Goal: Task Accomplishment & Management: Manage account settings

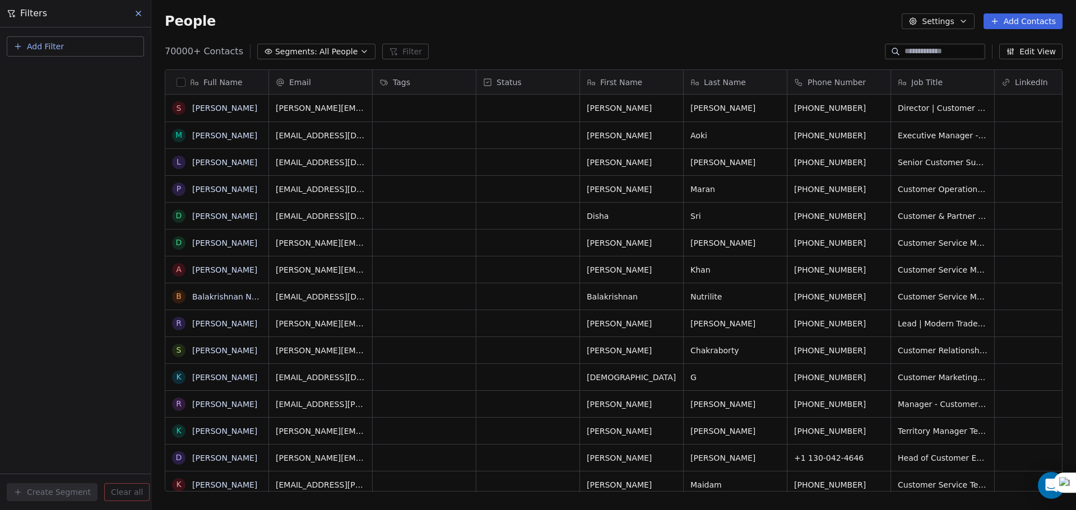
scroll to position [440, 916]
drag, startPoint x: 1049, startPoint y: 22, endPoint x: 1039, endPoint y: 26, distance: 10.6
click at [1049, 22] on button "Add Contacts" at bounding box center [1022, 21] width 79 height 16
click at [1014, 64] on span "Import from CSV" at bounding box center [1022, 64] width 65 height 12
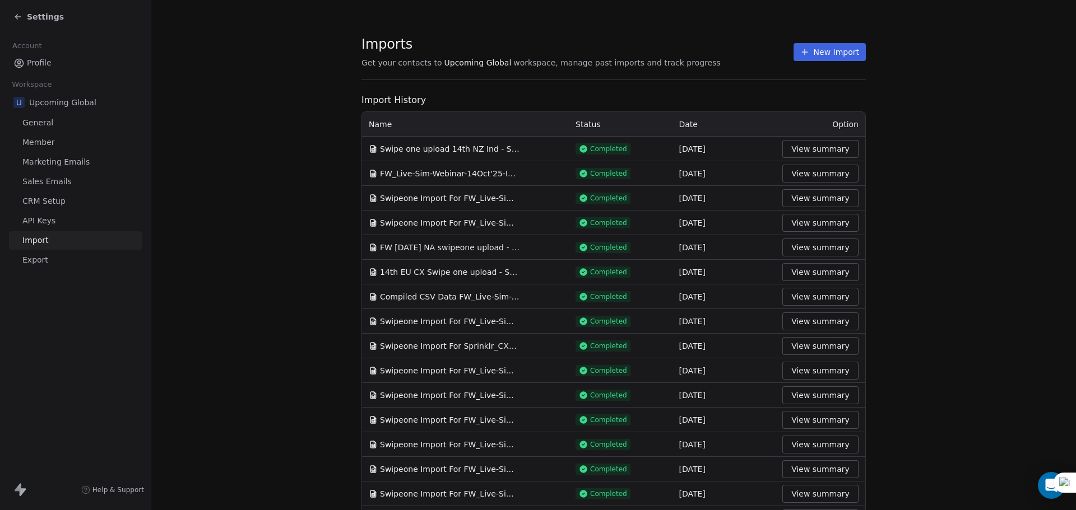
click at [822, 54] on button "New Import" at bounding box center [829, 52] width 72 height 18
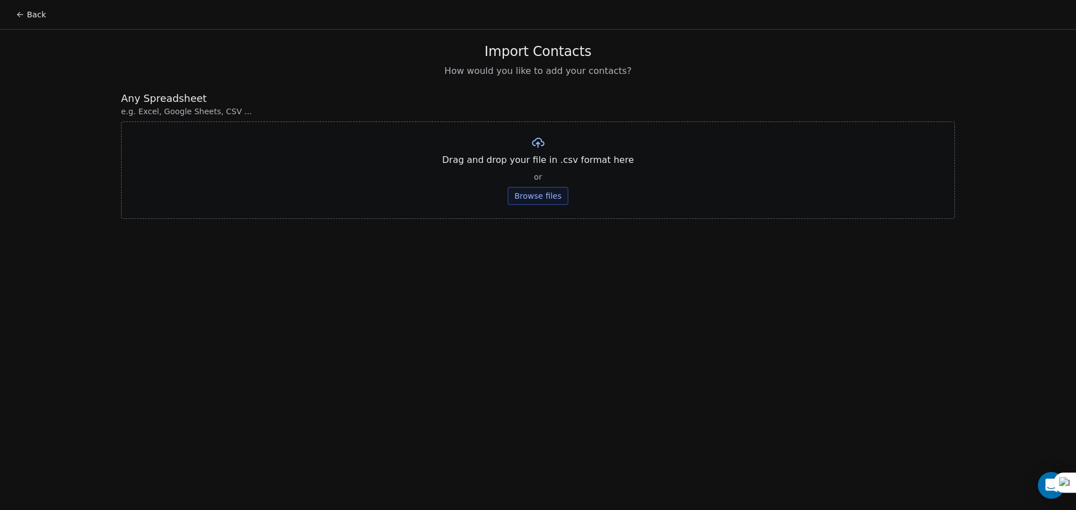
click at [543, 189] on button "Browse files" at bounding box center [538, 196] width 61 height 18
click at [553, 153] on div "swipeone import 14th EU - Sheet2 (2).csv Upload" at bounding box center [538, 155] width 214 height 38
click at [548, 157] on button "Upload" at bounding box center [537, 165] width 41 height 18
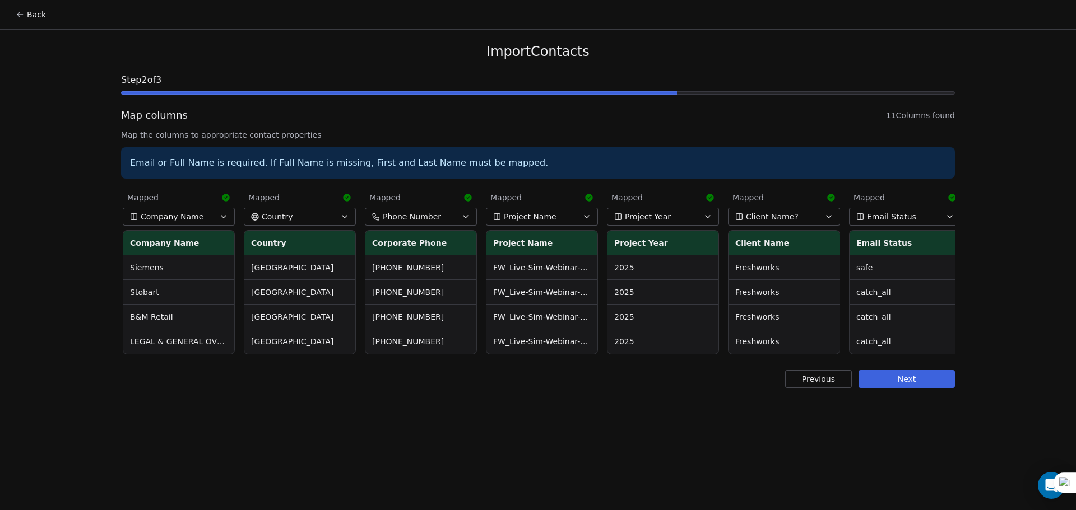
scroll to position [0, 489]
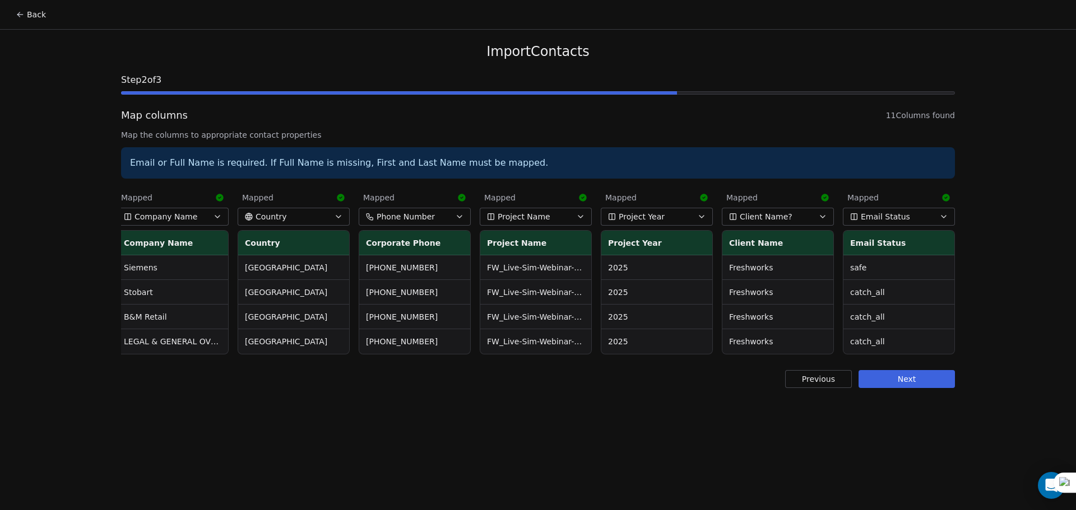
click at [917, 388] on button "Next" at bounding box center [906, 379] width 96 height 18
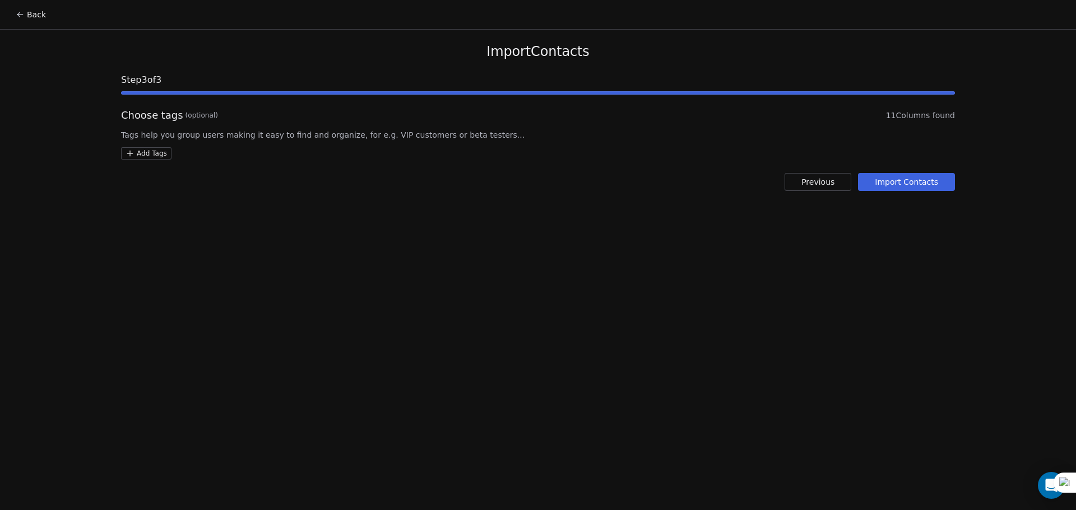
click at [933, 188] on button "Import Contacts" at bounding box center [906, 182] width 97 height 18
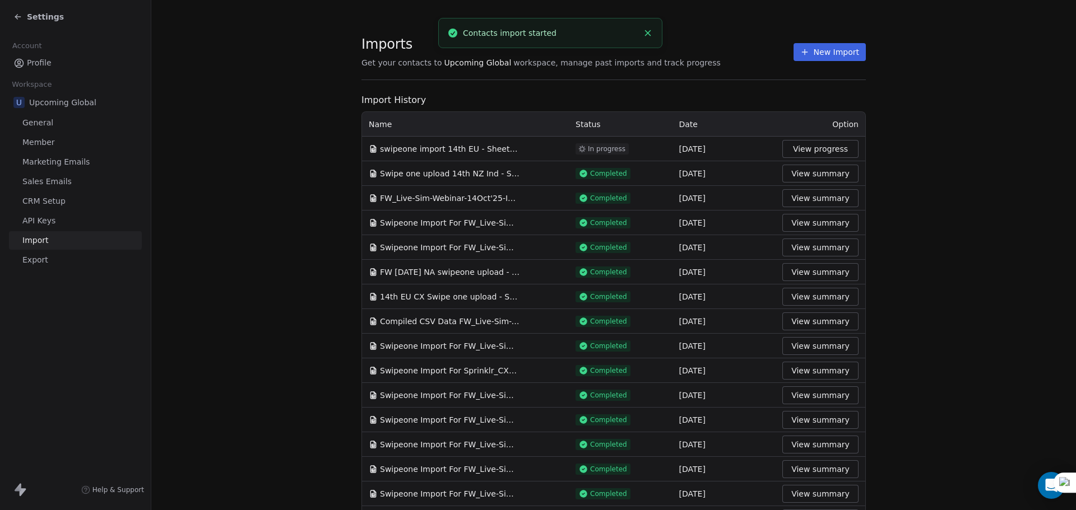
click at [815, 150] on button "View progress" at bounding box center [820, 149] width 76 height 18
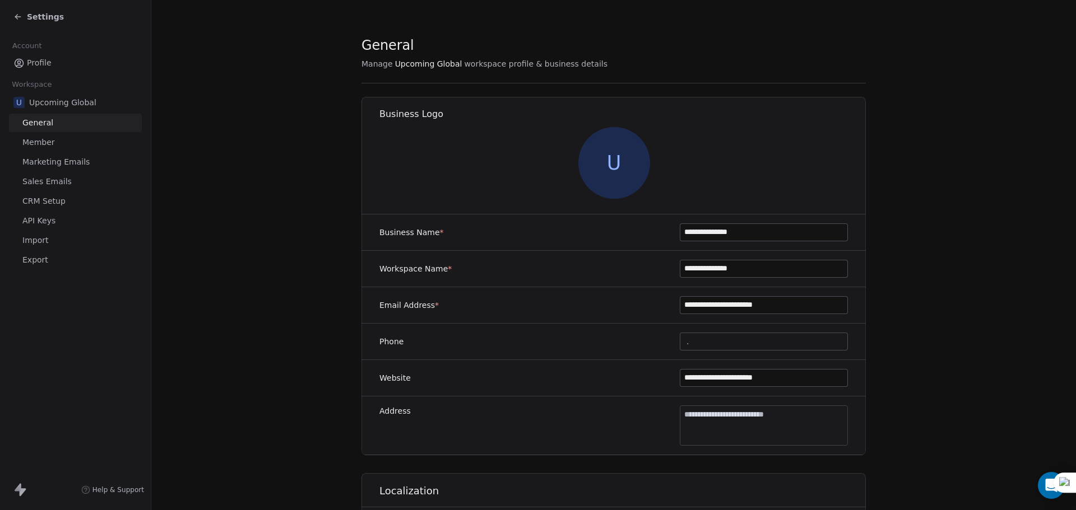
click at [47, 12] on span "Settings" at bounding box center [45, 16] width 37 height 11
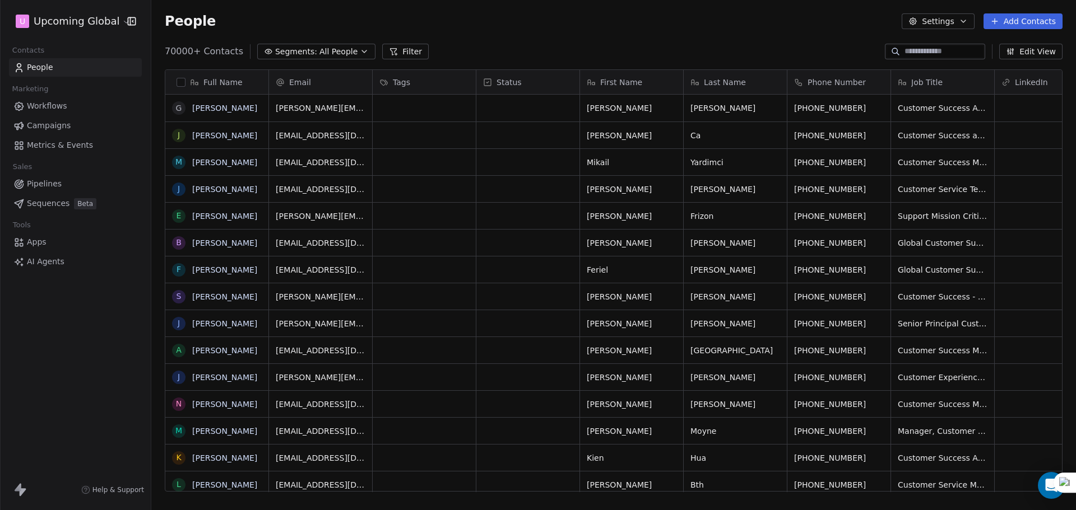
scroll to position [440, 916]
click at [301, 48] on span "Segments:" at bounding box center [296, 52] width 42 height 12
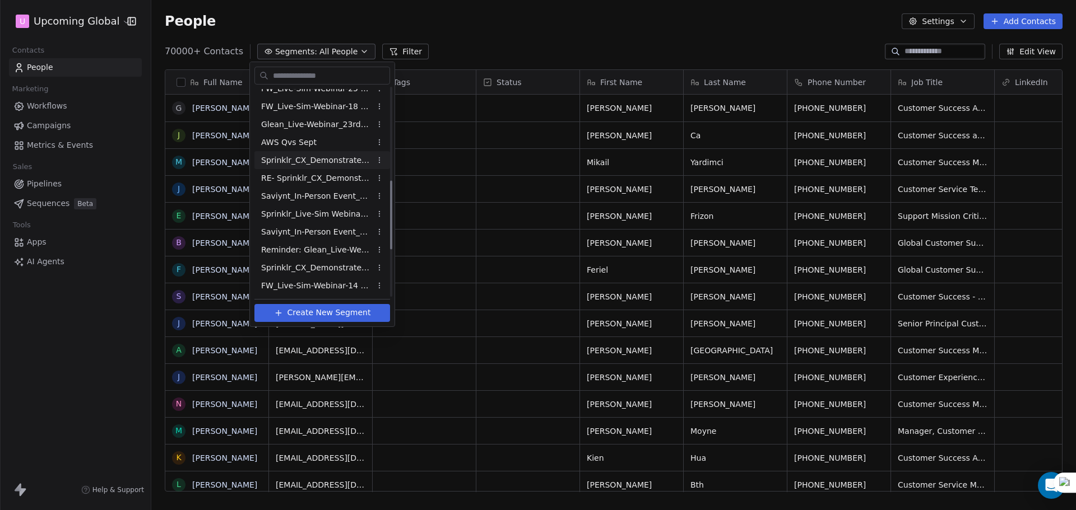
scroll to position [280, 0]
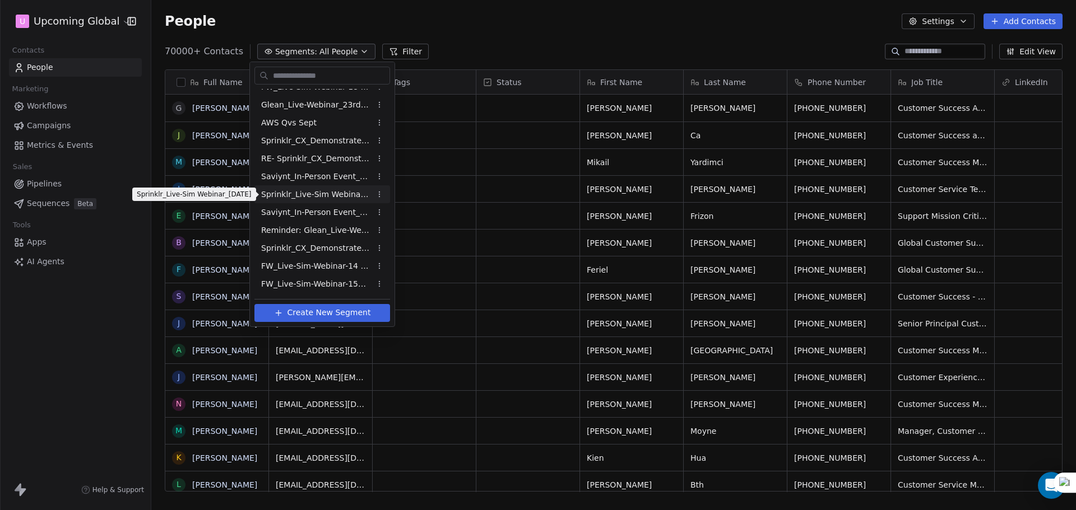
click at [330, 199] on span "Sprinklr_Live-Sim Webinar_[DATE]" at bounding box center [316, 195] width 110 height 12
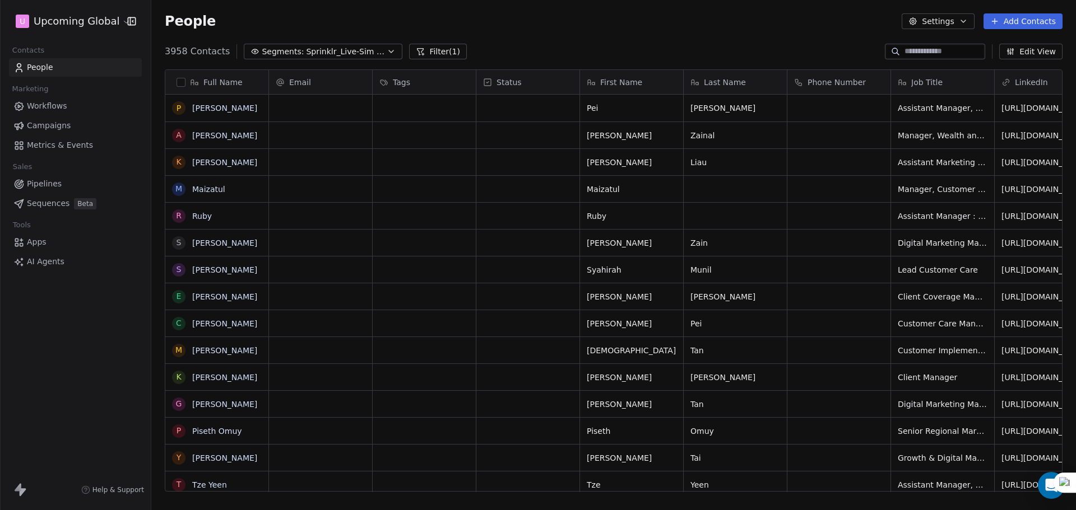
scroll to position [440, 916]
click at [427, 57] on button "Filter (1)" at bounding box center [438, 52] width 58 height 16
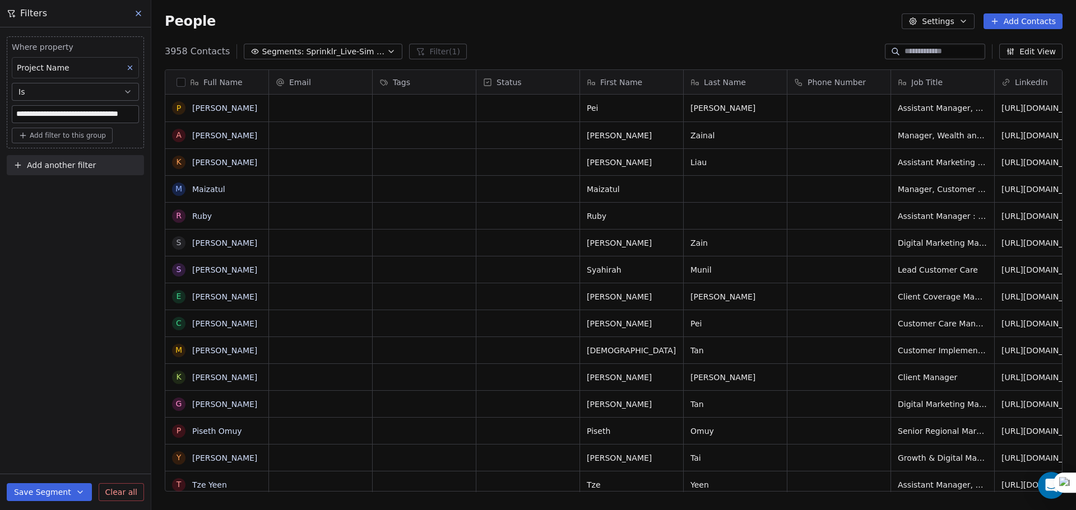
click at [76, 168] on span "Add another filter" at bounding box center [61, 166] width 69 height 12
click at [64, 189] on span "Contact properties" at bounding box center [54, 192] width 73 height 12
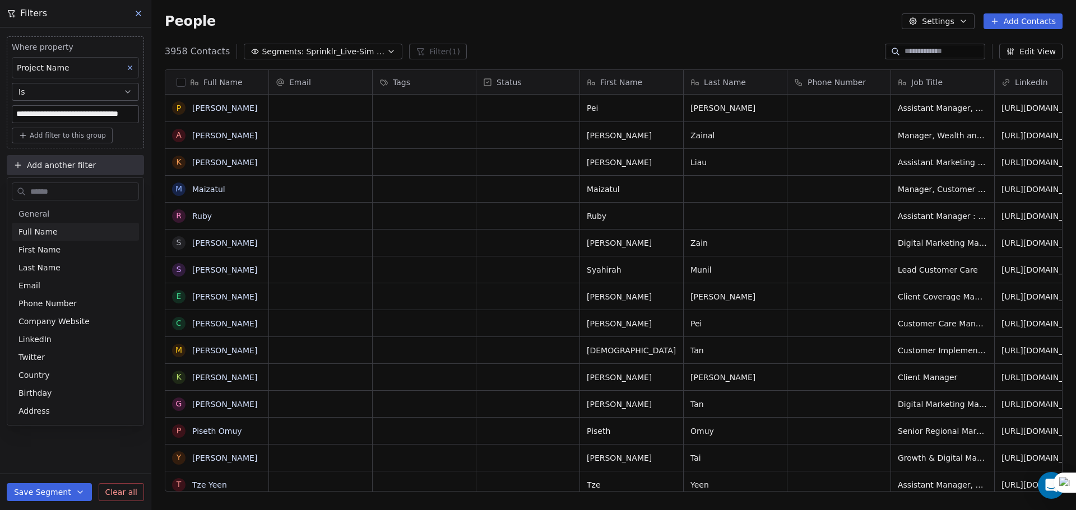
click at [63, 187] on input "text" at bounding box center [83, 192] width 110 height 16
type input "*****"
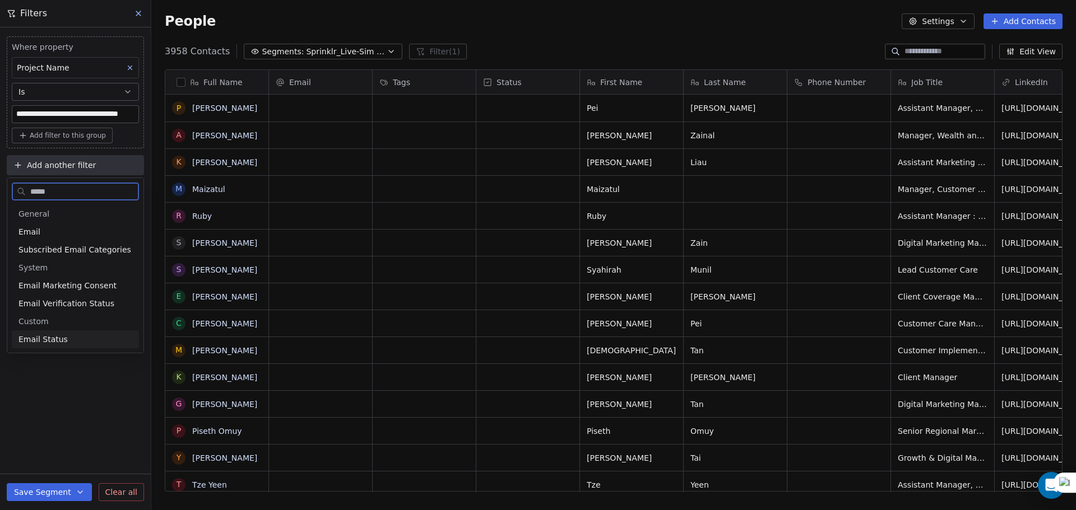
click at [91, 338] on div "Email Status" at bounding box center [75, 339] width 114 height 11
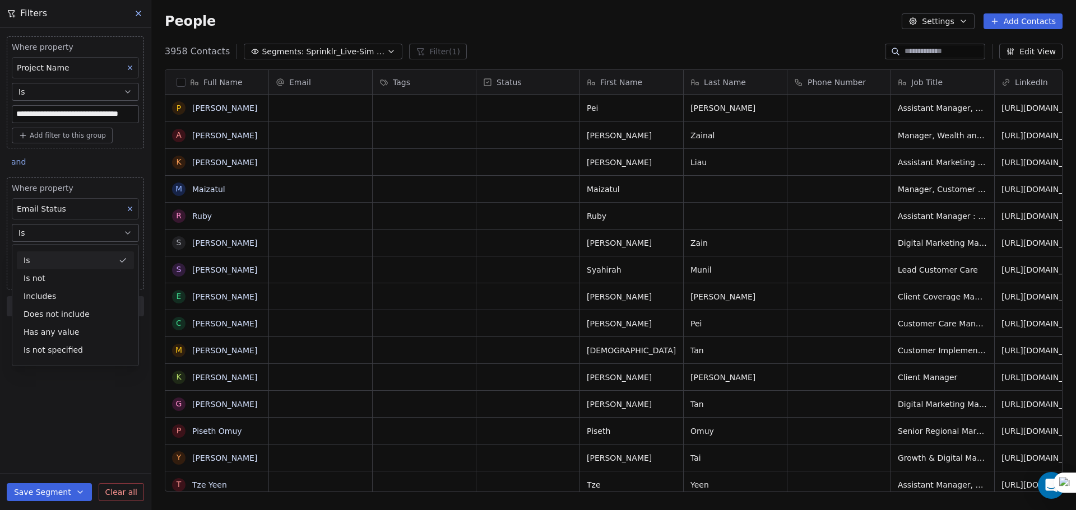
click at [51, 232] on button "Is" at bounding box center [75, 233] width 127 height 18
click at [40, 285] on div "Where property Email Status Is Select Email Status Add filter to this group" at bounding box center [75, 234] width 137 height 112
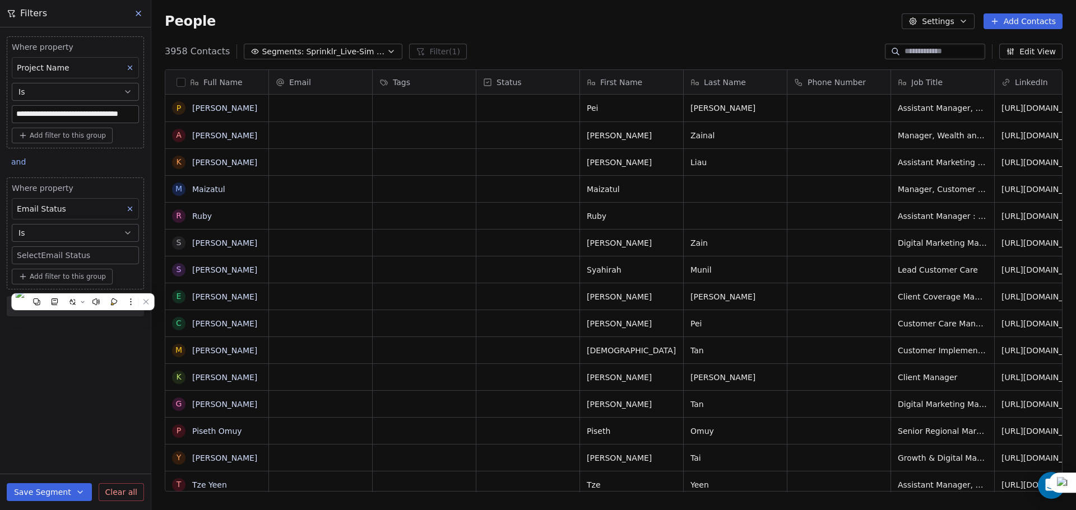
click at [40, 283] on button "Add filter to this group" at bounding box center [62, 277] width 101 height 16
click at [57, 297] on span "Contact properties" at bounding box center [60, 301] width 73 height 12
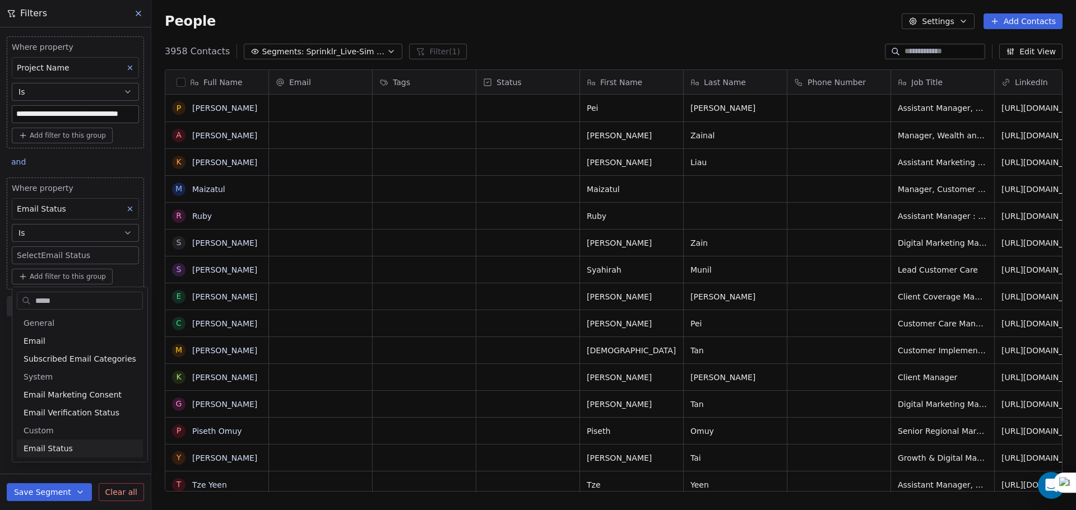
type input "*****"
click at [62, 441] on div "Email Status" at bounding box center [80, 449] width 126 height 18
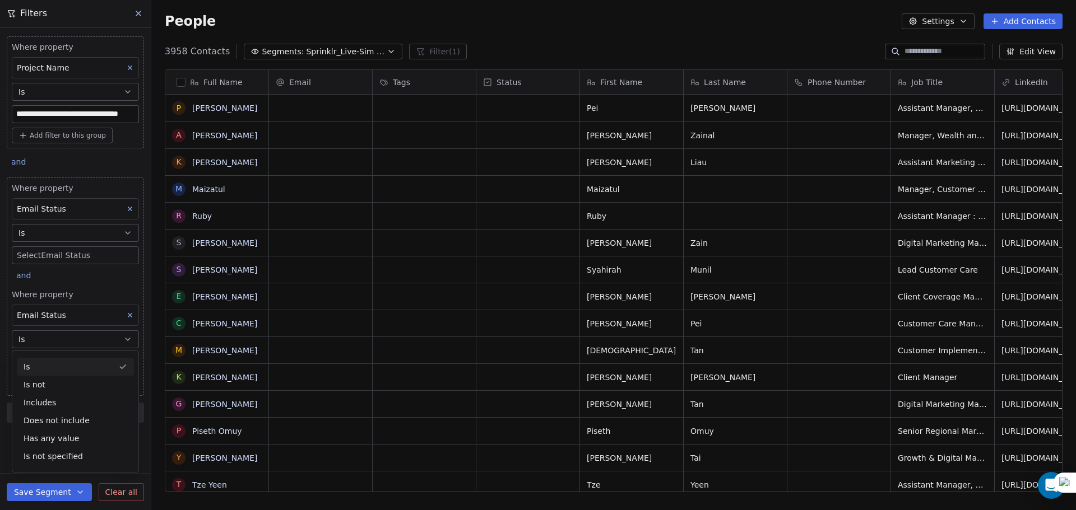
click at [85, 338] on button "Is" at bounding box center [75, 340] width 127 height 18
click at [68, 369] on body "**********" at bounding box center [538, 255] width 1076 height 510
click at [68, 399] on div "catch_all" at bounding box center [83, 395] width 113 height 12
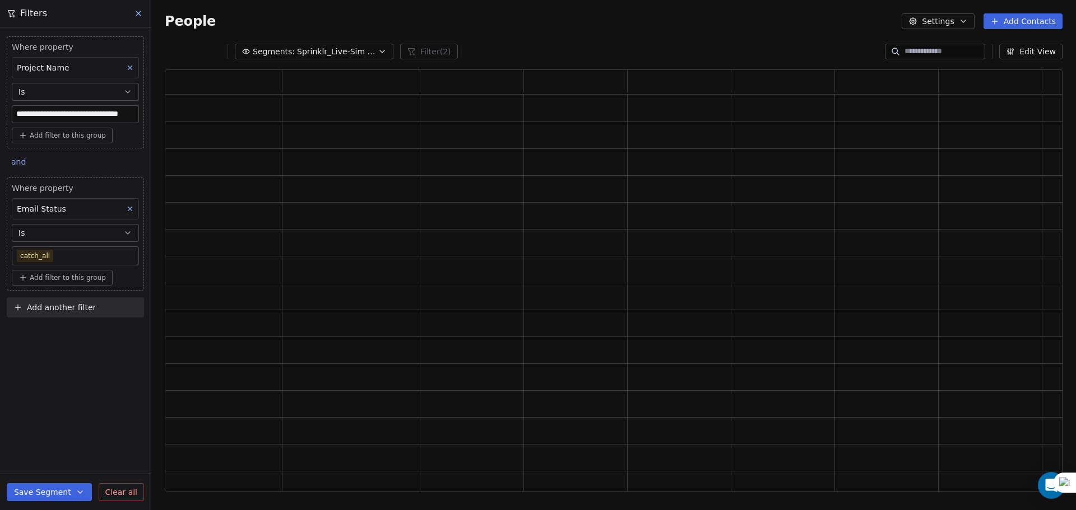
scroll to position [413, 889]
click at [76, 346] on div "**********" at bounding box center [75, 268] width 151 height 483
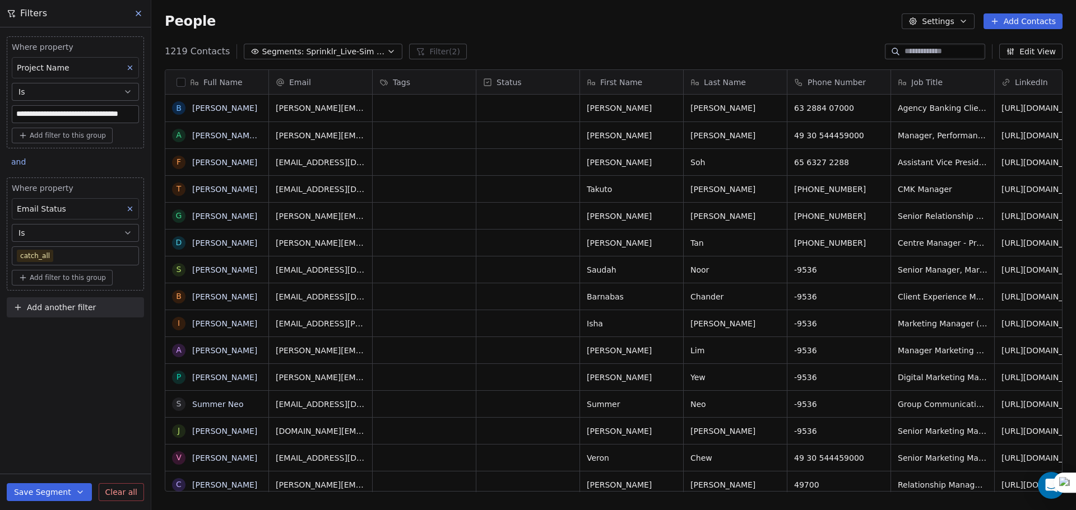
scroll to position [440, 916]
click at [51, 279] on span "Add filter to this group" at bounding box center [68, 277] width 76 height 9
click at [50, 294] on div "Contact properties" at bounding box center [75, 302] width 117 height 18
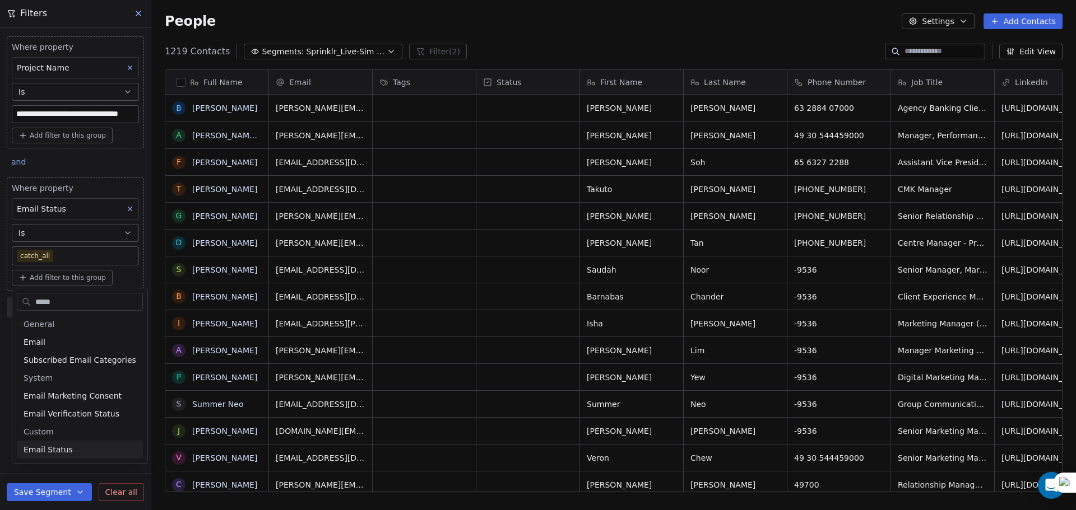
type input "*****"
click at [49, 454] on span "Email Status" at bounding box center [48, 449] width 49 height 11
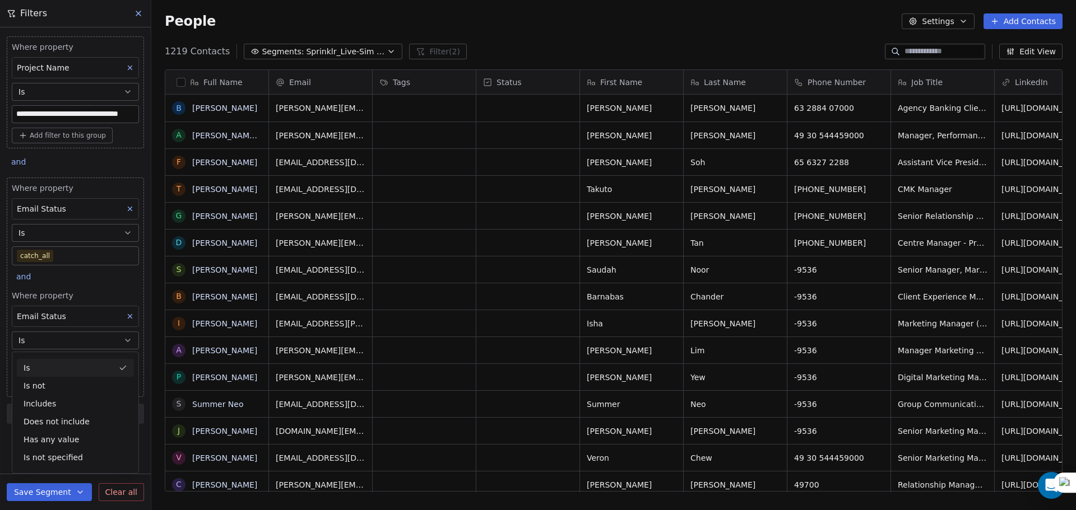
click at [55, 338] on button "Is" at bounding box center [75, 341] width 127 height 18
click at [48, 360] on body "**********" at bounding box center [538, 255] width 1076 height 510
click at [60, 413] on div "safe" at bounding box center [84, 423] width 136 height 22
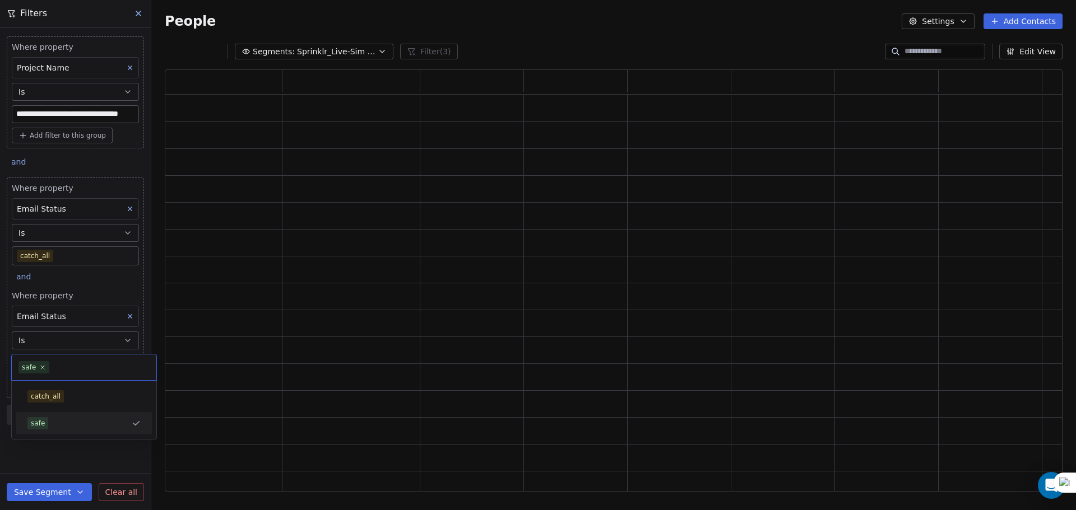
scroll to position [413, 889]
click at [75, 453] on div "**********" at bounding box center [75, 268] width 151 height 483
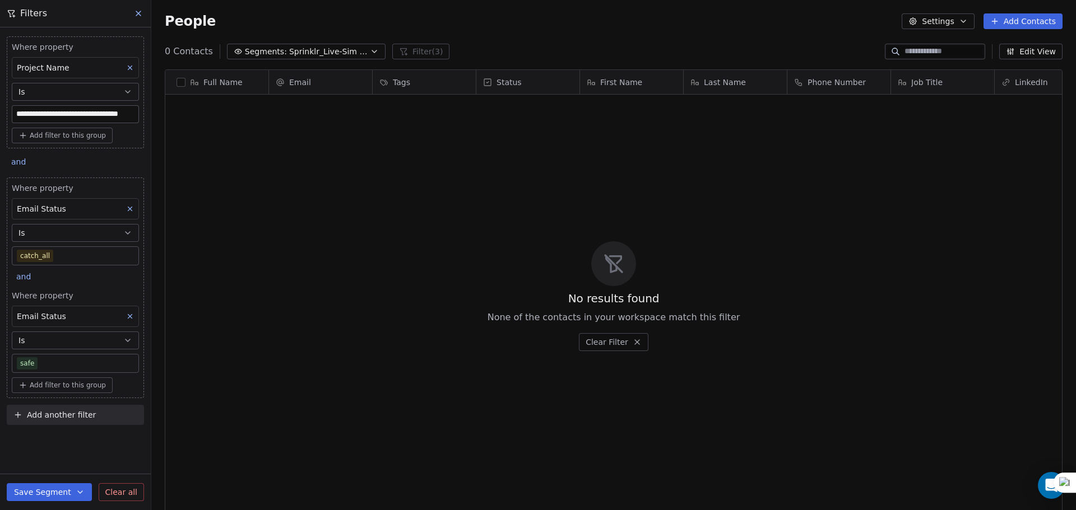
scroll to position [440, 916]
click at [27, 276] on span "and" at bounding box center [23, 276] width 15 height 9
click at [35, 323] on div "or" at bounding box center [38, 320] width 28 height 12
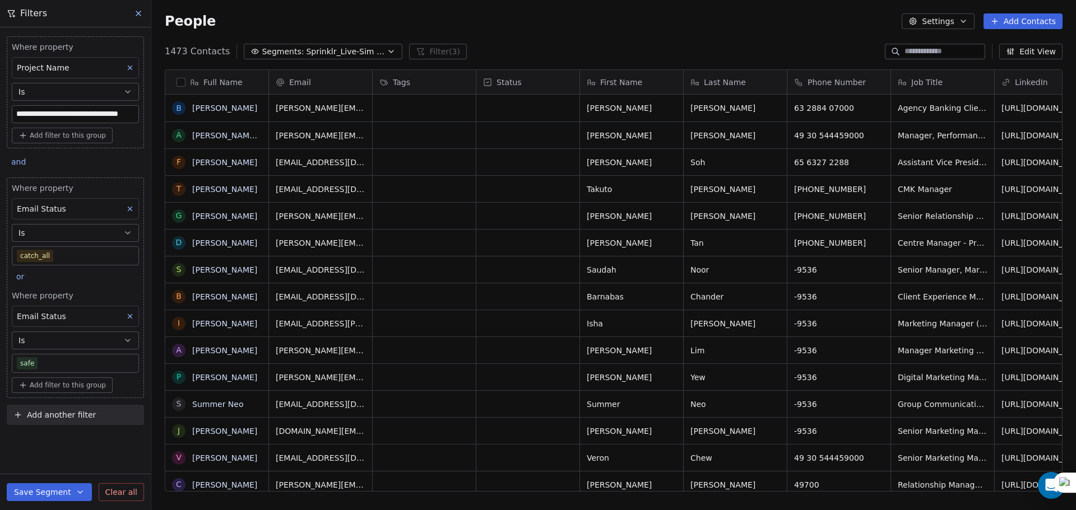
click at [96, 280] on div "Where property Email Status Is catch_all or Where property Email Status Is safe…" at bounding box center [75, 288] width 137 height 221
click at [181, 81] on button "button" at bounding box center [180, 82] width 9 height 9
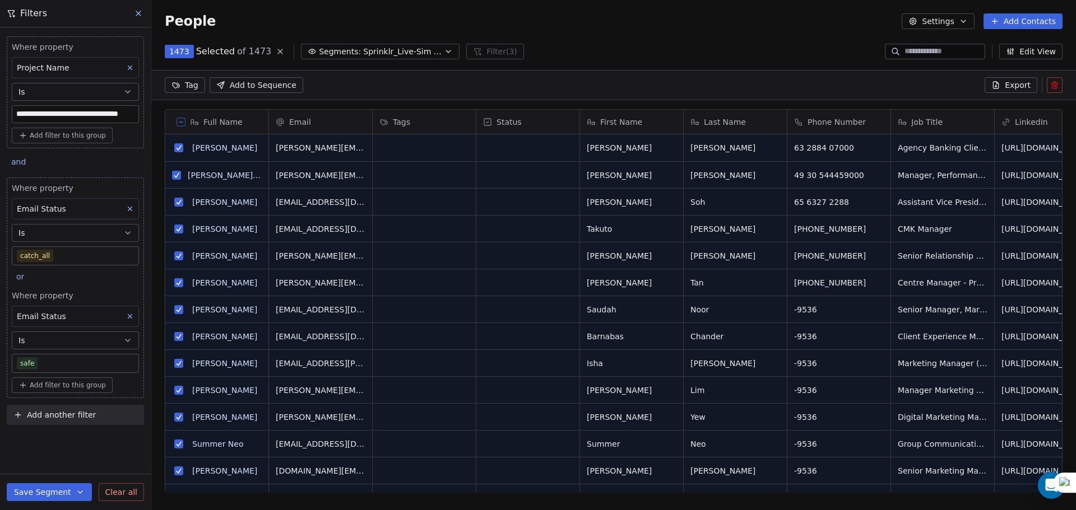
scroll to position [401, 916]
click at [1004, 81] on button "Export" at bounding box center [1010, 85] width 53 height 16
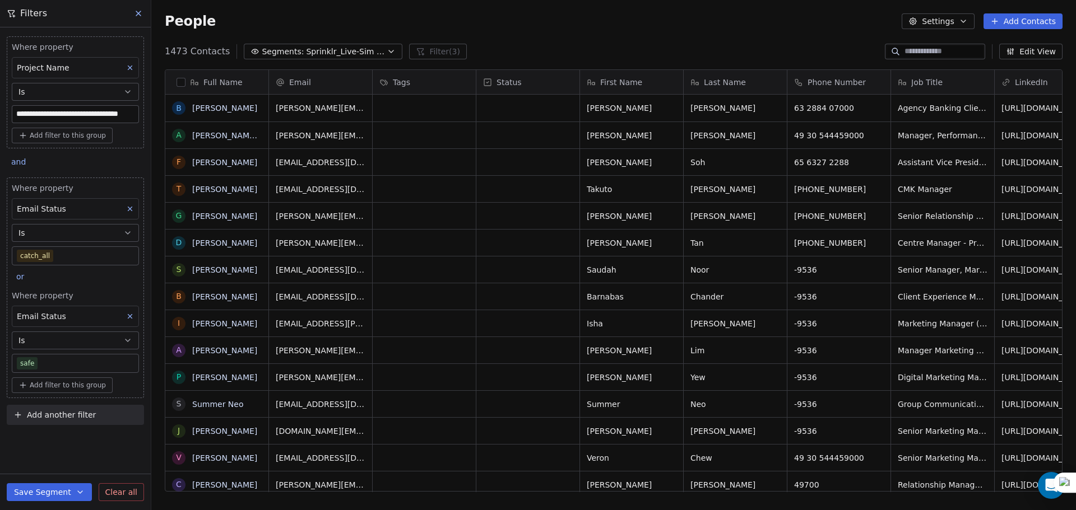
scroll to position [440, 916]
click at [582, 30] on link "here" at bounding box center [590, 27] width 16 height 8
